Goal: Book appointment/travel/reservation

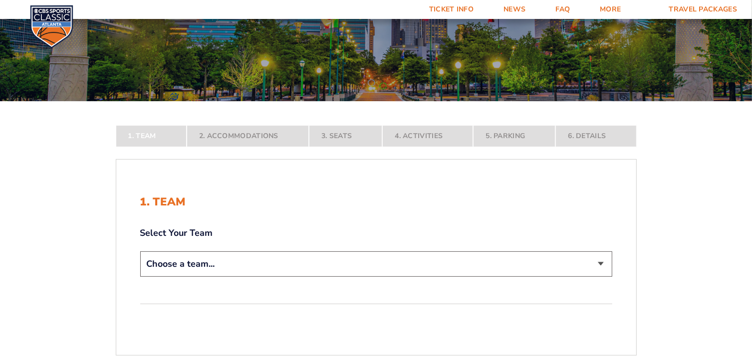
scroll to position [100, 0]
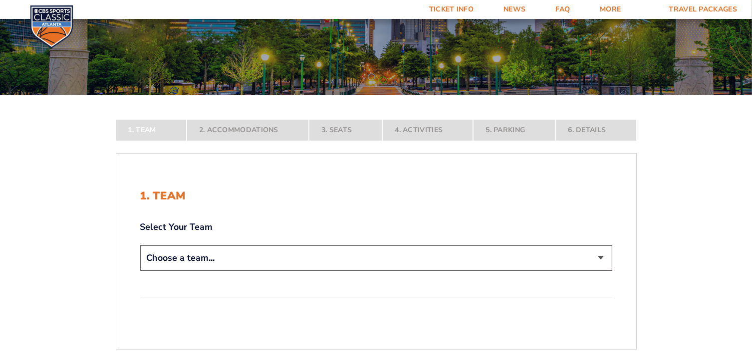
click at [600, 257] on select "Choose a team... [US_STATE] Wildcats [US_STATE] State Buckeyes [US_STATE] Tar H…" at bounding box center [376, 257] width 472 height 25
select select "12956"
click at [140, 271] on select "Choose a team... [US_STATE] Wildcats [US_STATE] State Buckeyes [US_STATE] Tar H…" at bounding box center [376, 257] width 472 height 25
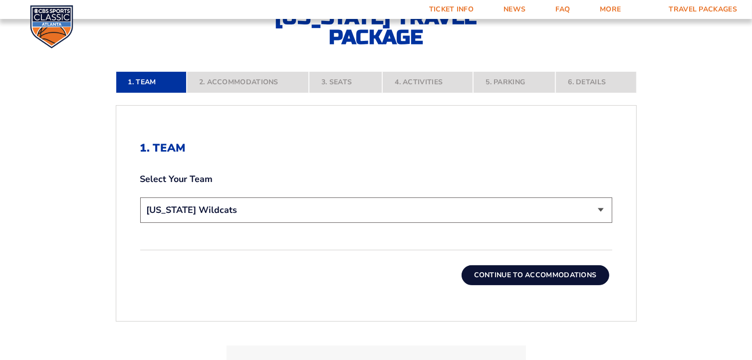
scroll to position [249, 0]
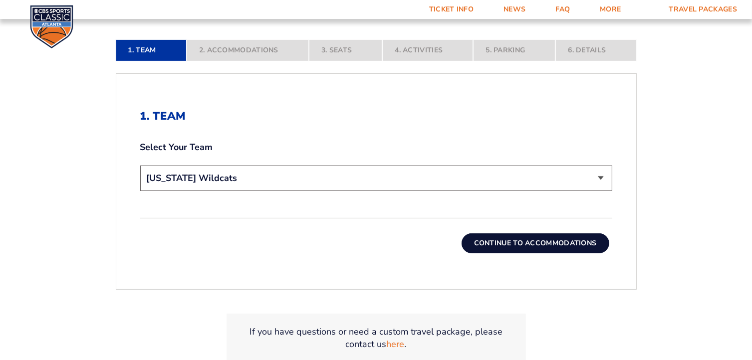
click at [527, 240] on button "Continue To Accommodations" at bounding box center [536, 243] width 148 height 20
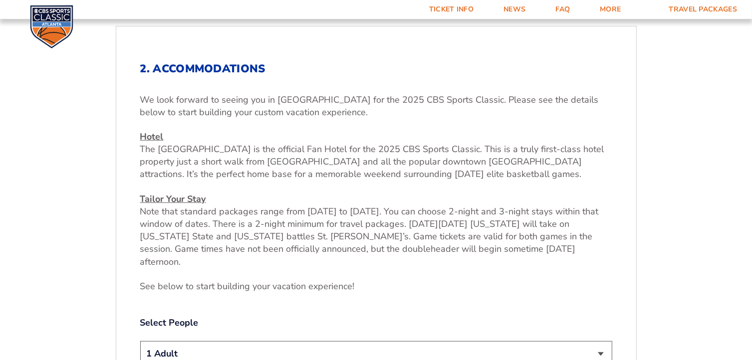
scroll to position [319, 0]
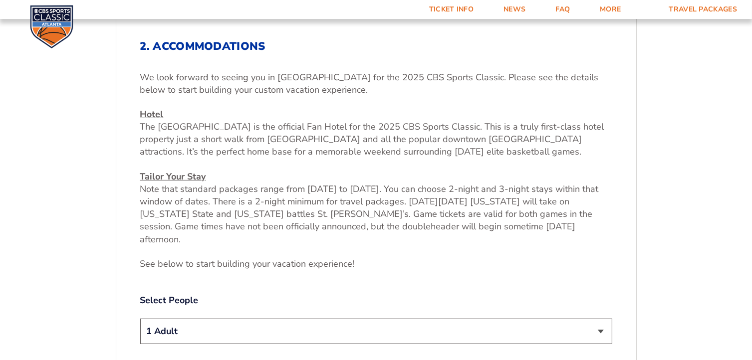
click at [600, 319] on select "1 Adult 2 Adults 3 Adults 4 Adults 2 Adults + 1 Child 2 Adults + 2 Children 2 A…" at bounding box center [376, 331] width 472 height 25
select select "2 Adults"
click at [140, 319] on select "1 Adult 2 Adults 3 Adults 4 Adults 2 Adults + 1 Child 2 Adults + 2 Children 2 A…" at bounding box center [376, 331] width 472 height 25
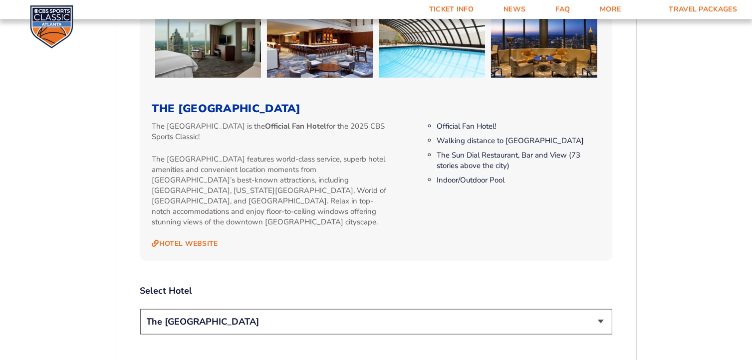
scroll to position [968, 0]
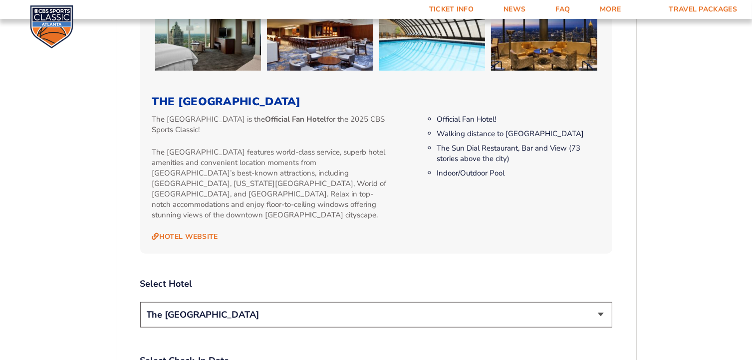
click at [599, 302] on select "The [GEOGRAPHIC_DATA]" at bounding box center [376, 314] width 472 height 25
click at [597, 302] on select "The [GEOGRAPHIC_DATA]" at bounding box center [376, 314] width 472 height 25
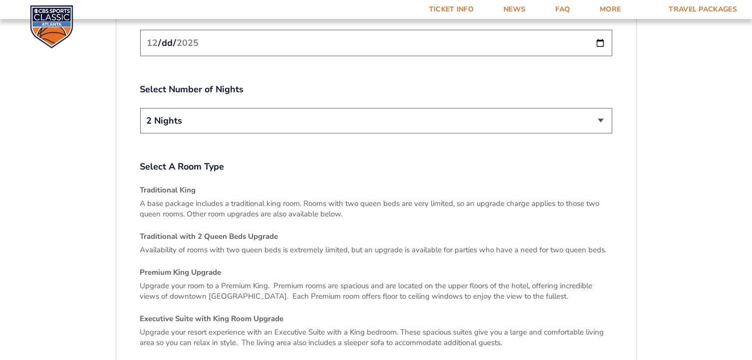
scroll to position [1417, 0]
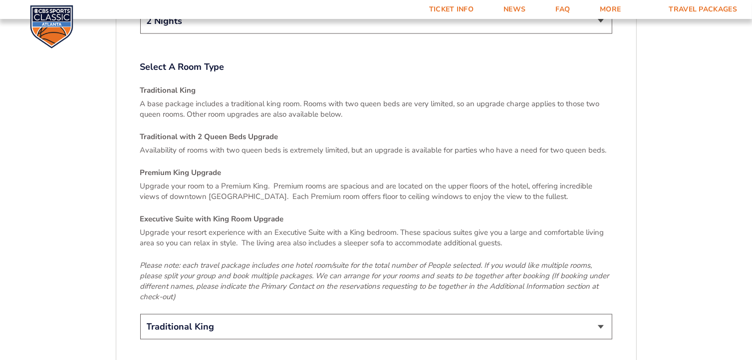
click at [601, 314] on select "Traditional King Traditional with 2 Queen Beds Upgrade (+$45 per night) Premium…" at bounding box center [376, 326] width 472 height 25
select select "Premium King Upgrade"
click at [140, 314] on select "Traditional King Traditional with 2 Queen Beds Upgrade (+$45 per night) Premium…" at bounding box center [376, 326] width 472 height 25
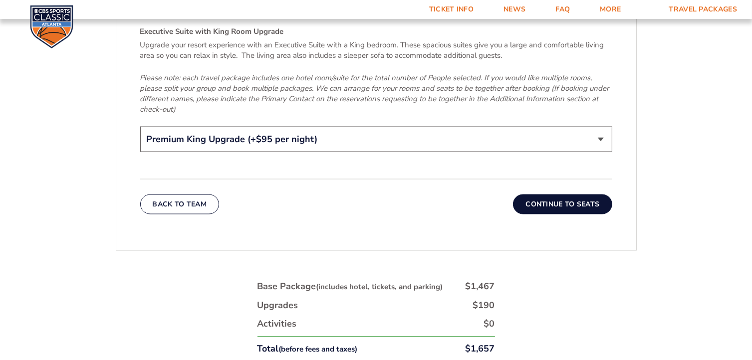
scroll to position [1617, 0]
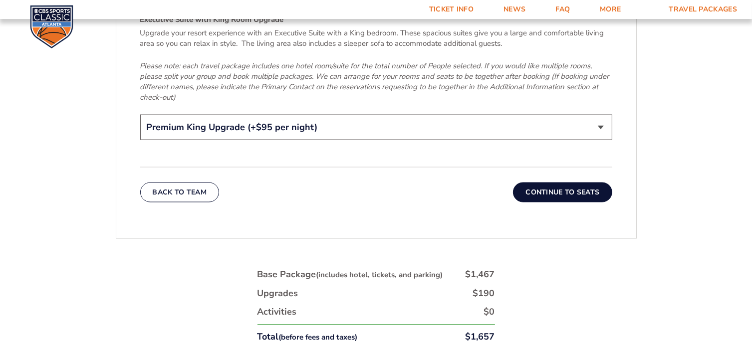
click at [570, 183] on button "Continue To Seats" at bounding box center [562, 193] width 99 height 20
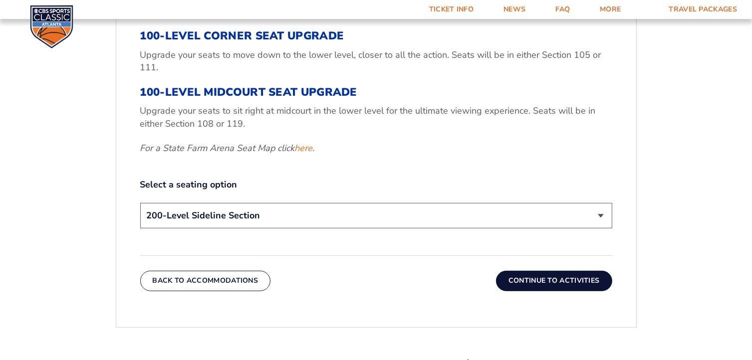
scroll to position [419, 0]
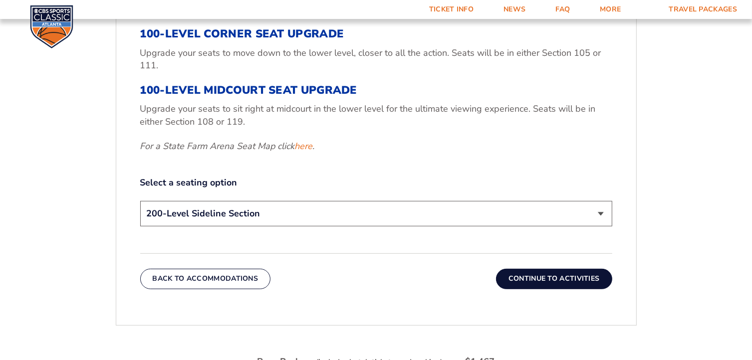
click at [545, 276] on button "Continue To Activities" at bounding box center [554, 279] width 116 height 20
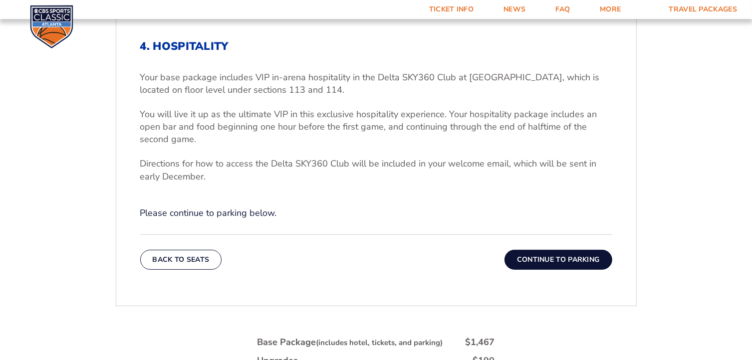
scroll to position [369, 0]
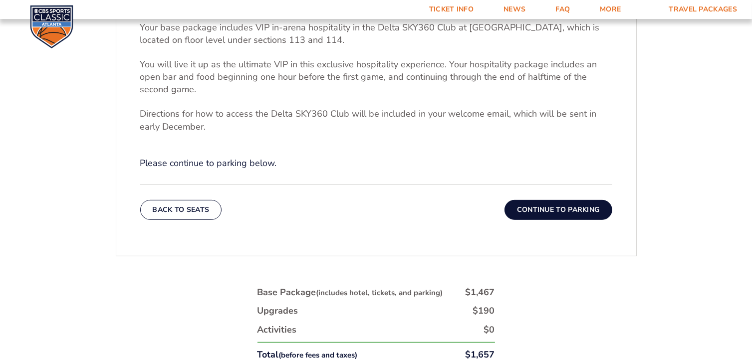
click at [554, 209] on button "Continue To Parking" at bounding box center [558, 210] width 108 height 20
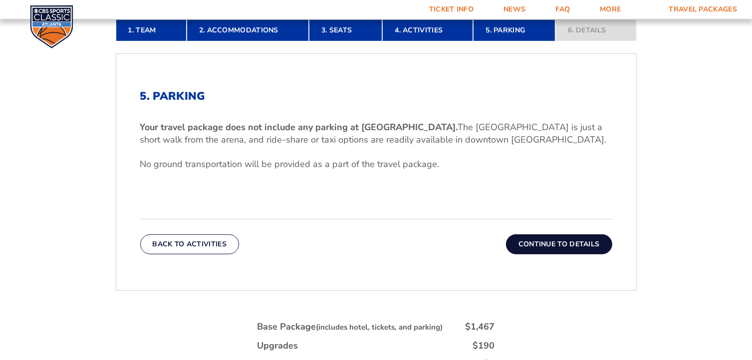
scroll to position [220, 0]
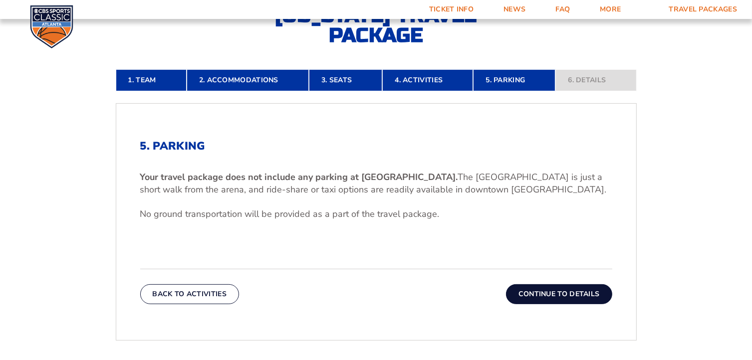
click at [549, 292] on button "Continue To Details" at bounding box center [559, 294] width 106 height 20
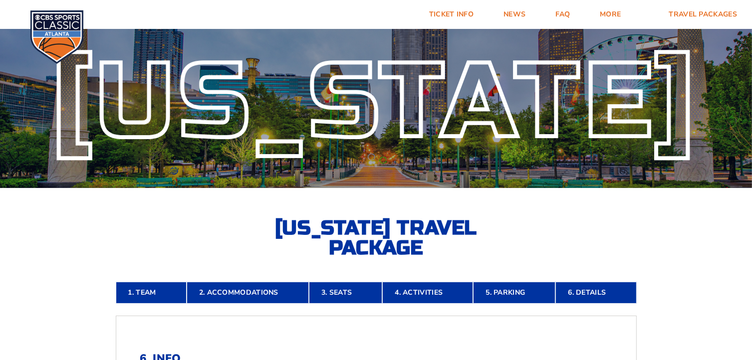
scroll to position [0, 0]
